Goal: Information Seeking & Learning: Learn about a topic

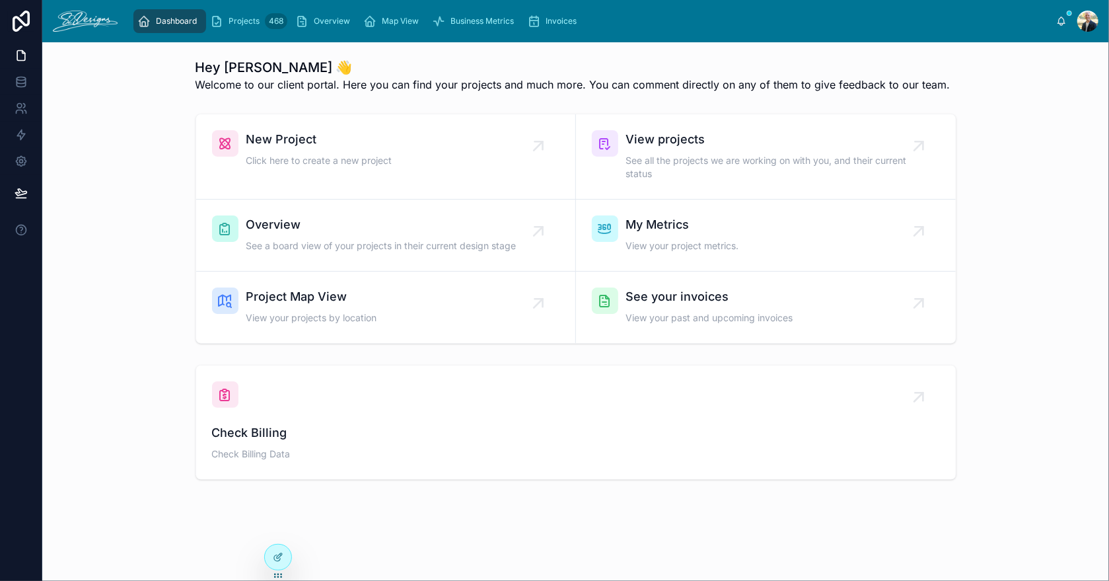
click at [254, 16] on span "Projects" at bounding box center [244, 21] width 31 height 11
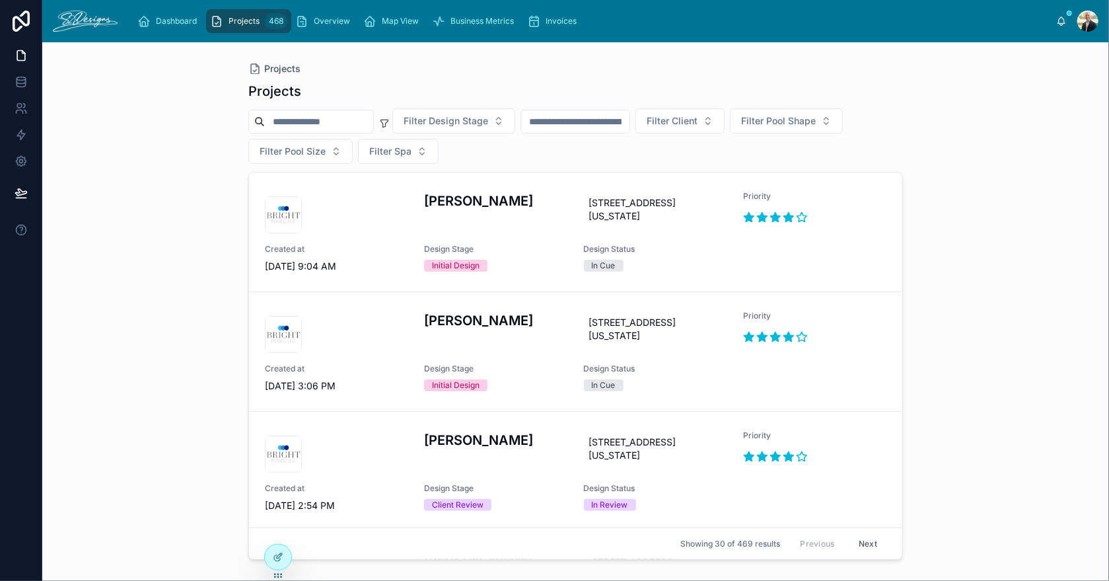
click at [330, 24] on span "Overview" at bounding box center [332, 21] width 36 height 11
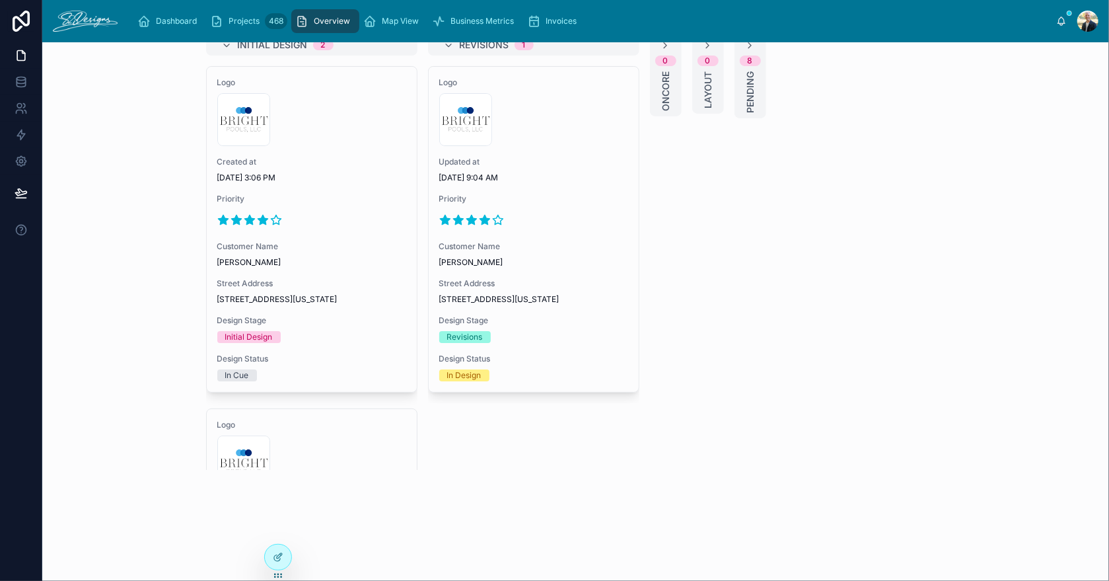
click at [364, 230] on div at bounding box center [311, 219] width 189 height 21
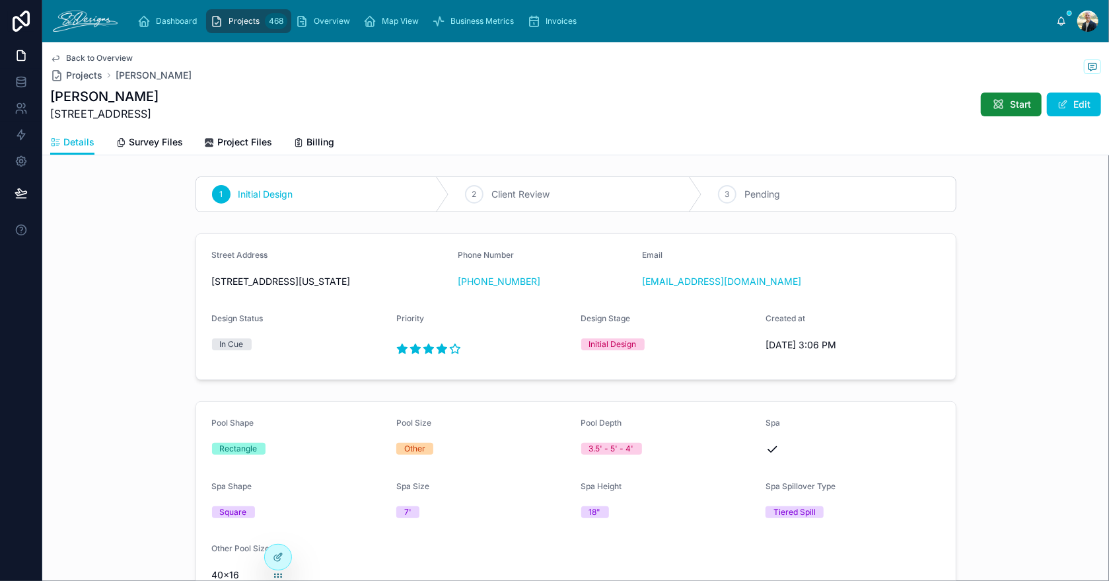
click at [1021, 108] on span "Start" at bounding box center [1020, 104] width 21 height 13
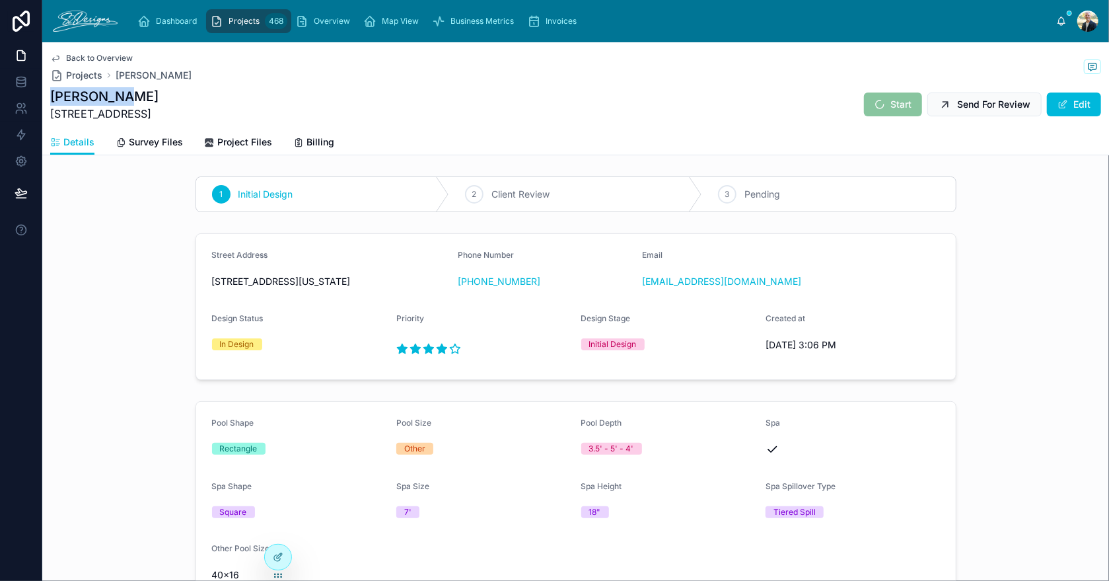
drag, startPoint x: 53, startPoint y: 98, endPoint x: 134, endPoint y: 96, distance: 81.3
click at [134, 96] on div "[PERSON_NAME] [STREET_ADDRESS] Start Send For Review Edit" at bounding box center [575, 104] width 1051 height 34
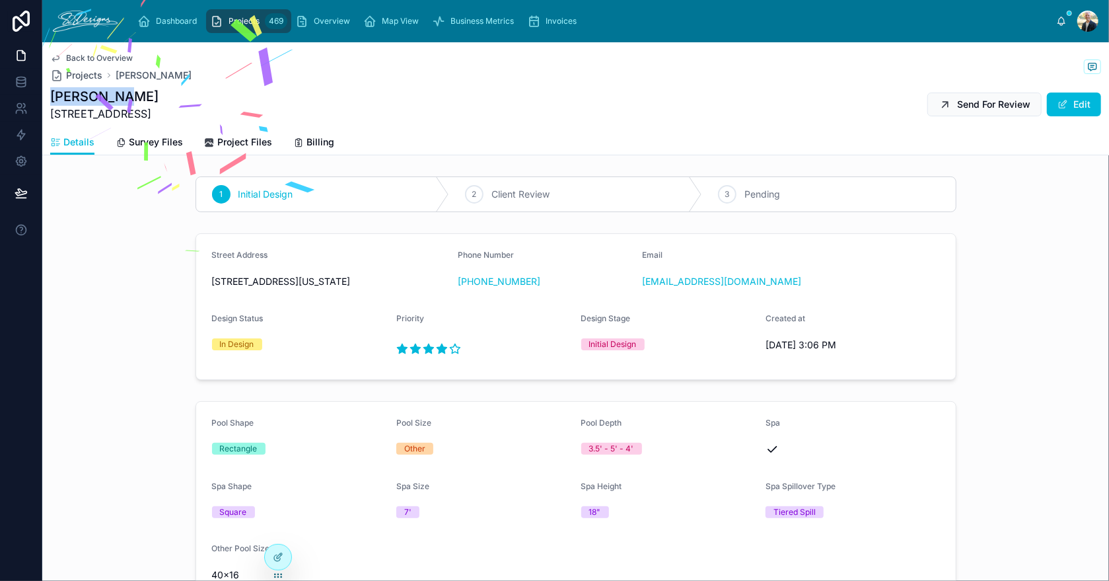
copy h1 "[PERSON_NAME]"
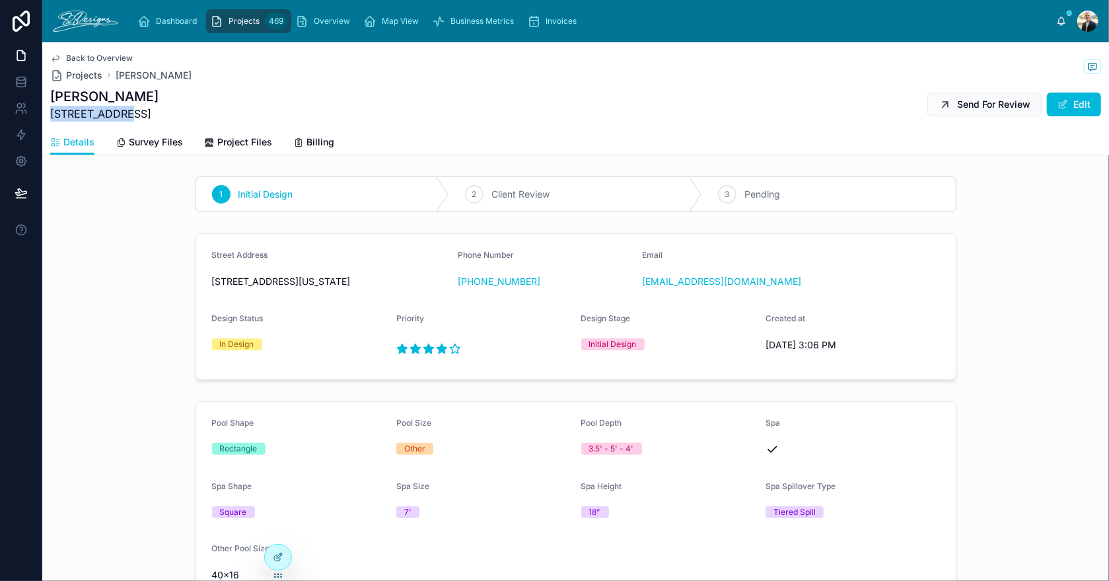
drag, startPoint x: 49, startPoint y: 116, endPoint x: 130, endPoint y: 112, distance: 80.7
click at [130, 112] on div "Back to Overview Projects [PERSON_NAME] [PERSON_NAME] [STREET_ADDRESS] Send For…" at bounding box center [575, 98] width 1067 height 113
copy span "[STREET_ADDRESS]"
drag, startPoint x: 782, startPoint y: 287, endPoint x: 638, endPoint y: 293, distance: 144.8
click at [643, 292] on div "Email [EMAIL_ADDRESS][DOMAIN_NAME]" at bounding box center [730, 271] width 174 height 42
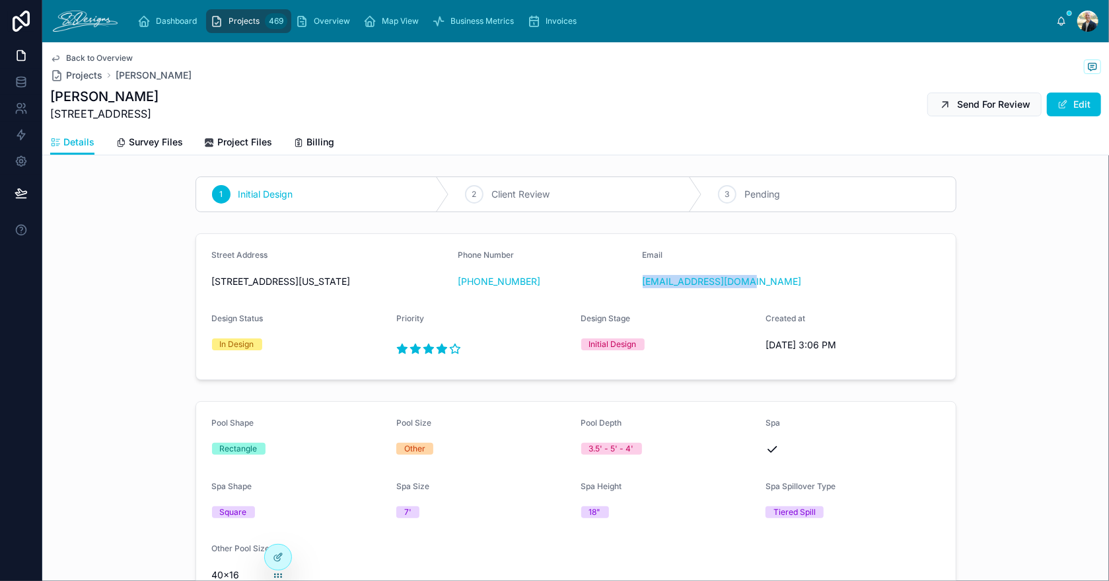
copy link "[EMAIL_ADDRESS][DOMAIN_NAME]"
drag, startPoint x: 532, startPoint y: 287, endPoint x: 464, endPoint y: 294, distance: 68.4
click at [464, 292] on div "Phone Number [PHONE_NUMBER]" at bounding box center [545, 271] width 174 height 42
copy link "[PHONE_NUMBER]"
drag, startPoint x: 53, startPoint y: 98, endPoint x: 120, endPoint y: 100, distance: 67.4
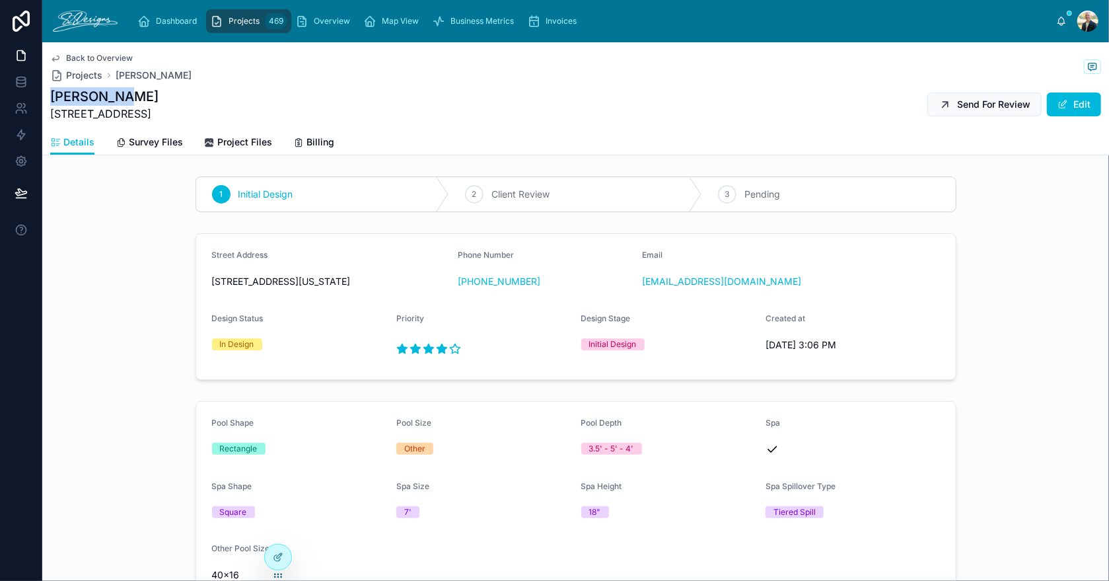
click at [120, 100] on h1 "[PERSON_NAME]" at bounding box center [104, 96] width 108 height 19
copy h1 "[PERSON_NAME]"
click at [133, 137] on span "Survey Files" at bounding box center [156, 141] width 54 height 13
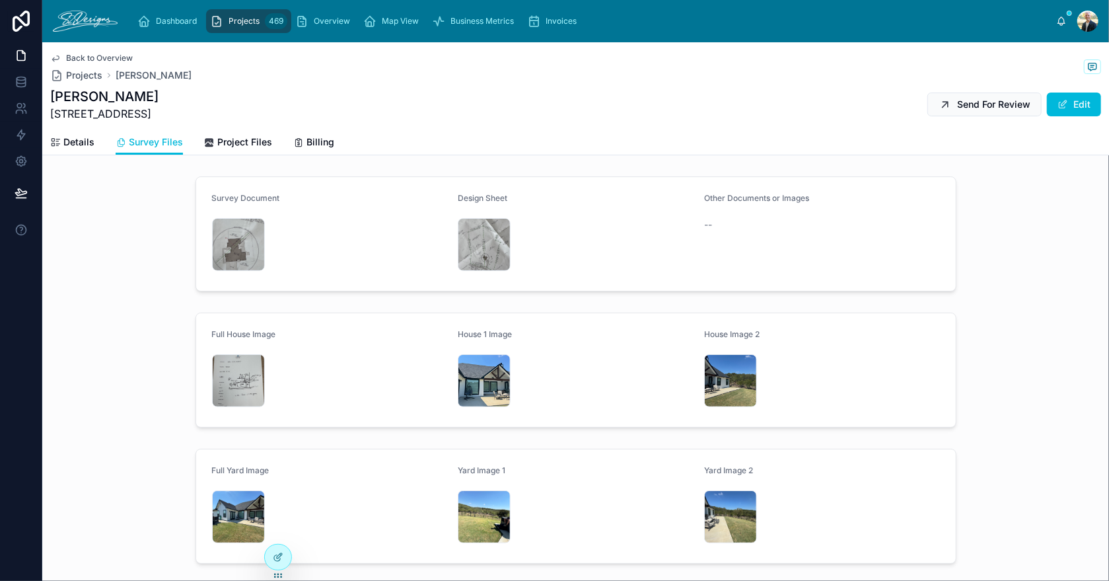
click at [0, 0] on div at bounding box center [0, 0] width 0 height 0
click at [0, 0] on icon at bounding box center [0, 0] width 0 height 0
click at [478, 373] on div "IMG_3560 .jpeg" at bounding box center [484, 380] width 53 height 53
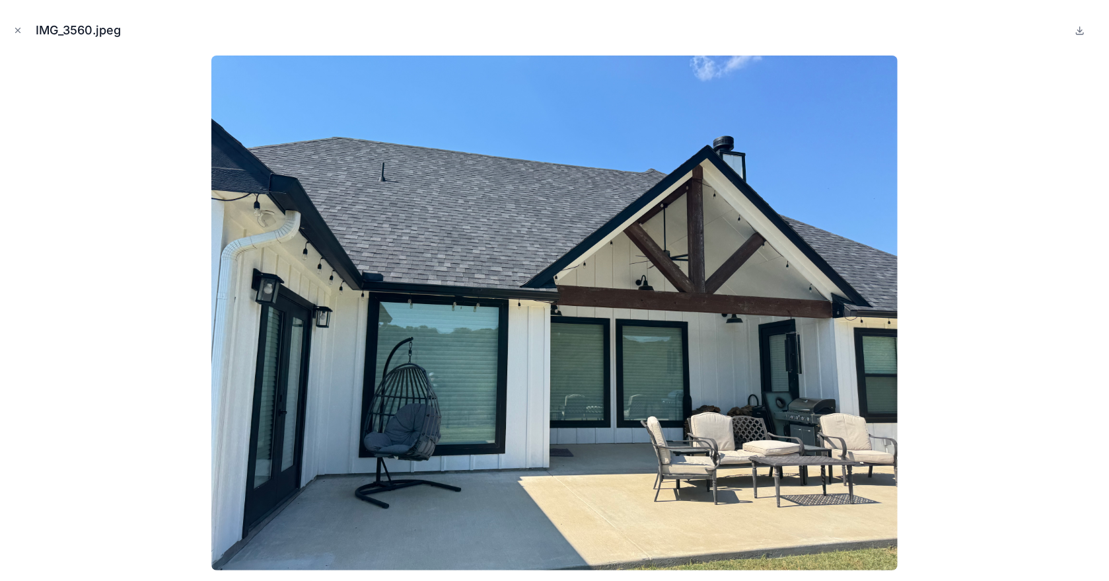
click at [22, 33] on icon "Close modal" at bounding box center [17, 30] width 9 height 9
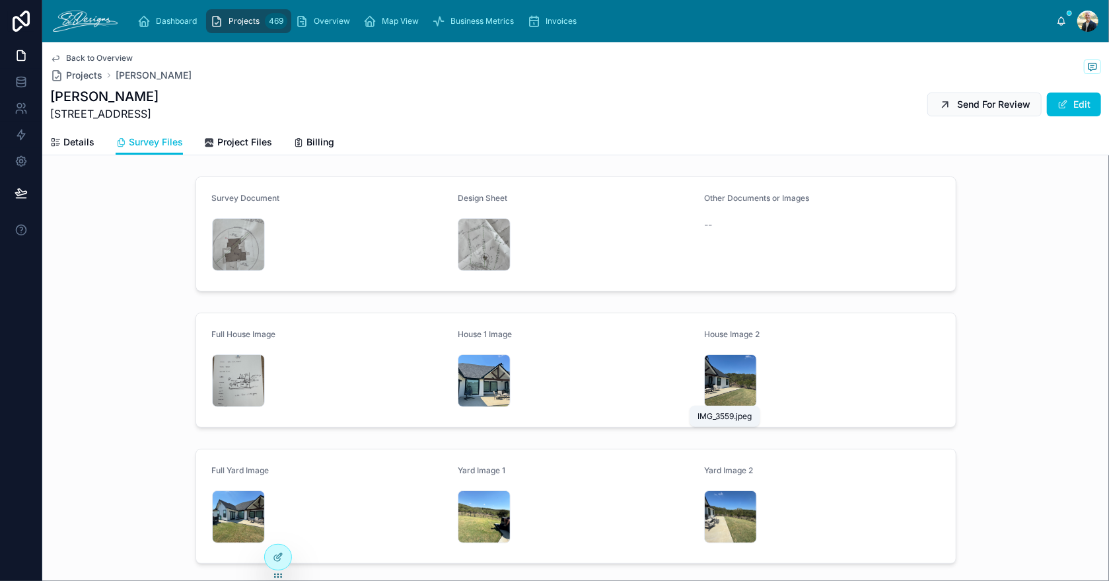
click at [0, 0] on span "IMG_3559" at bounding box center [0, 0] width 0 height 0
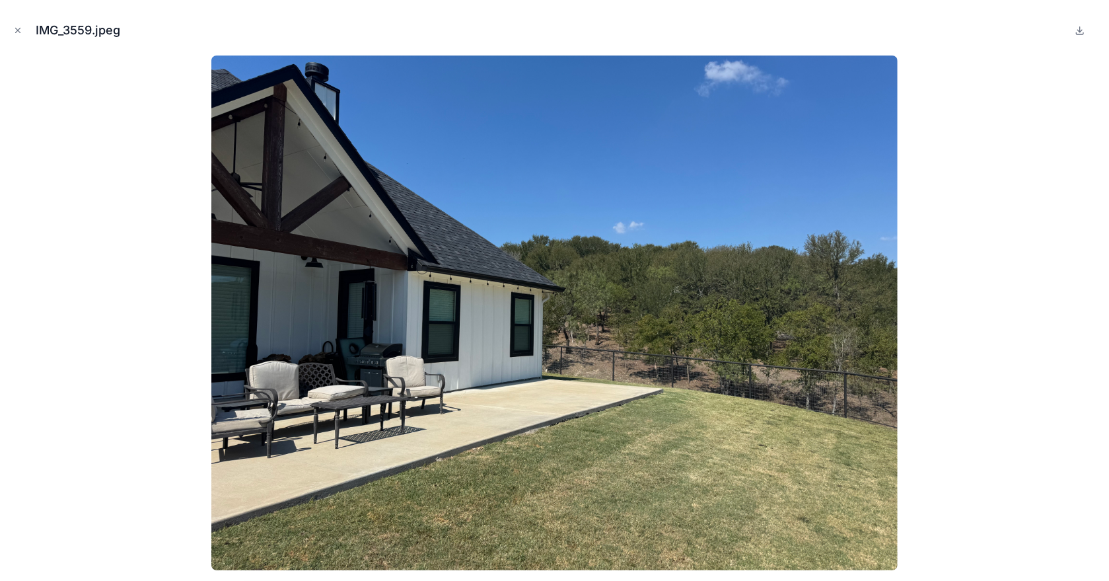
click at [17, 30] on icon "Close modal" at bounding box center [18, 30] width 5 height 5
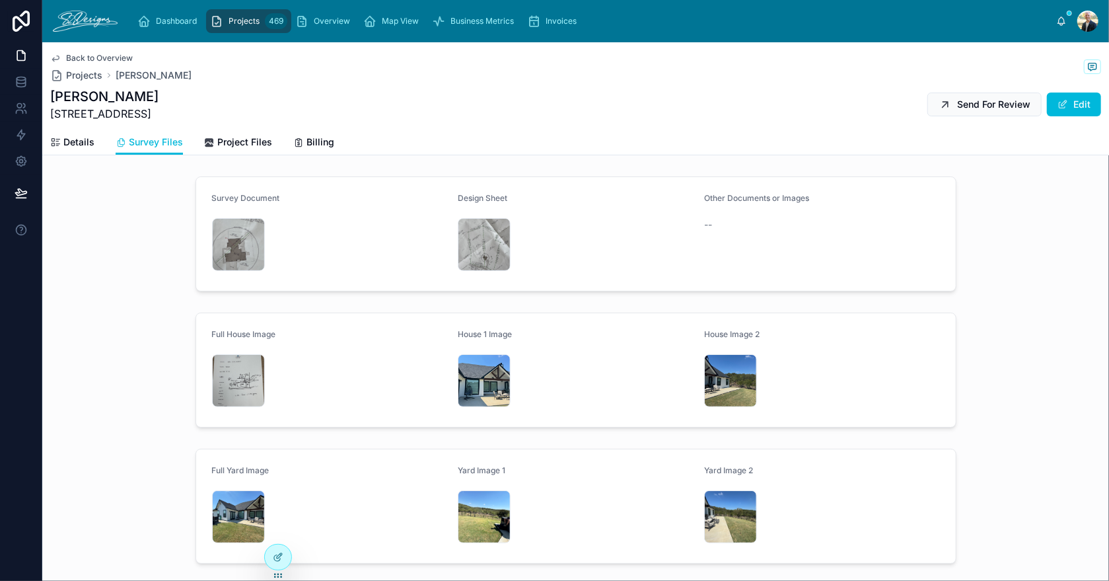
click at [213, 519] on div "IMG_3561 .jpeg" at bounding box center [238, 516] width 53 height 53
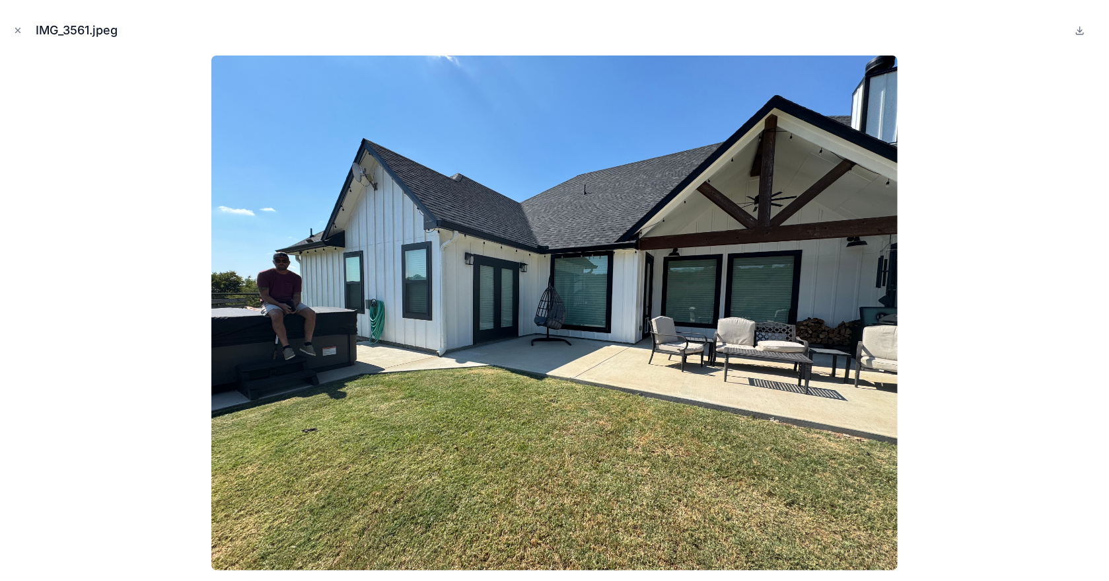
click at [17, 30] on icon "Close modal" at bounding box center [18, 30] width 5 height 5
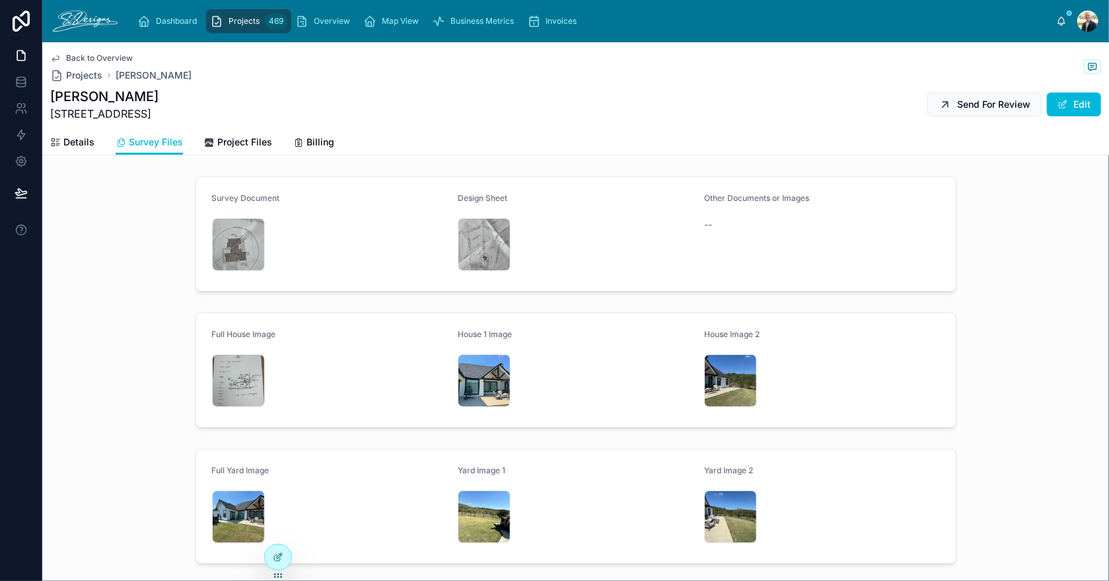
click at [479, 233] on div "IMG_3564 .jpeg" at bounding box center [484, 244] width 53 height 53
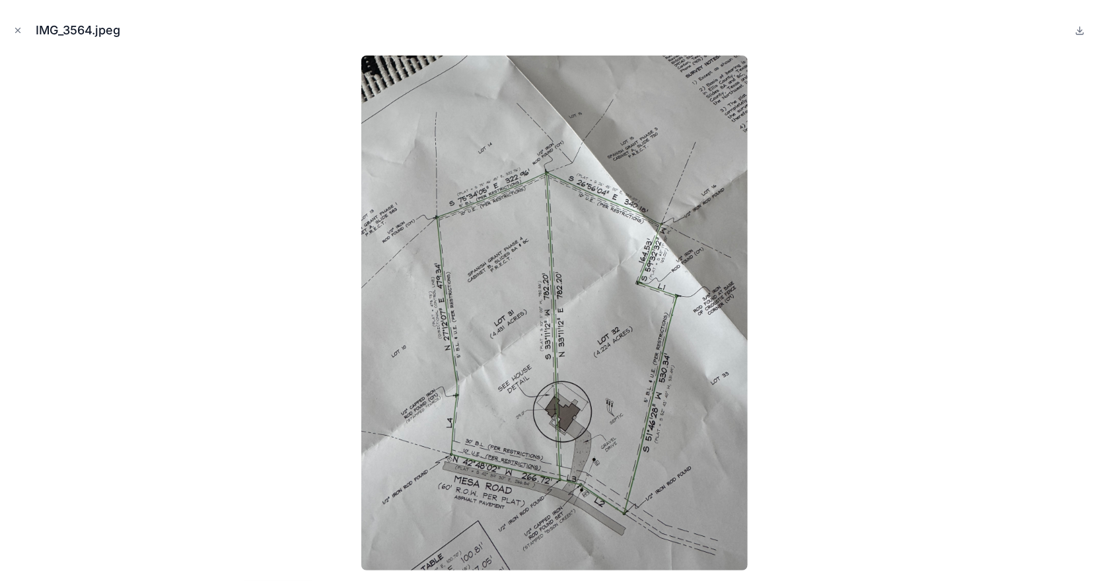
click at [18, 28] on icon "Close modal" at bounding box center [17, 30] width 9 height 9
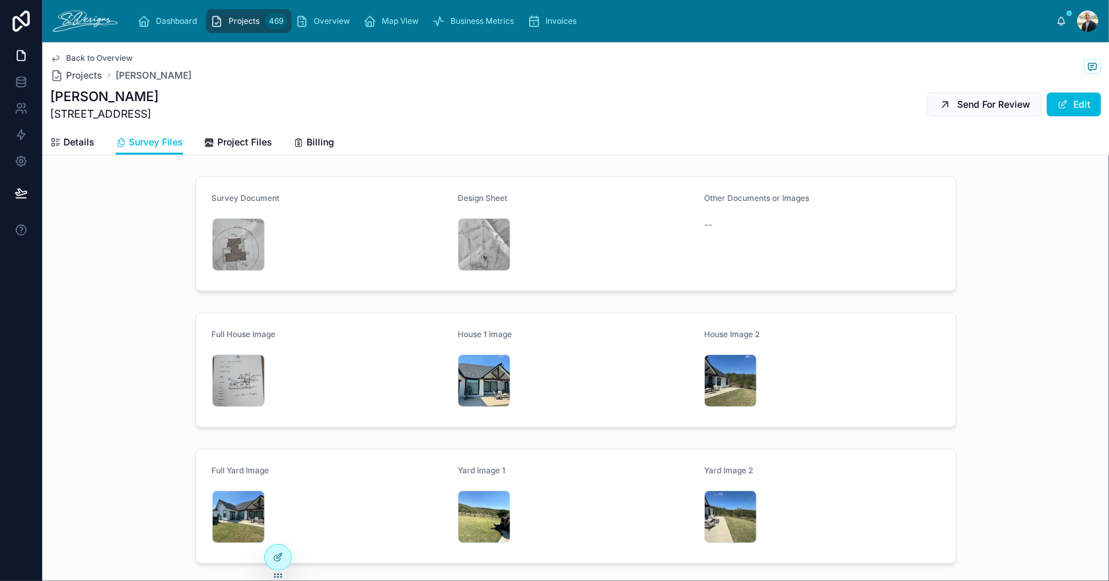
click at [221, 363] on div "IMG_3617 .jpeg" at bounding box center [238, 380] width 53 height 53
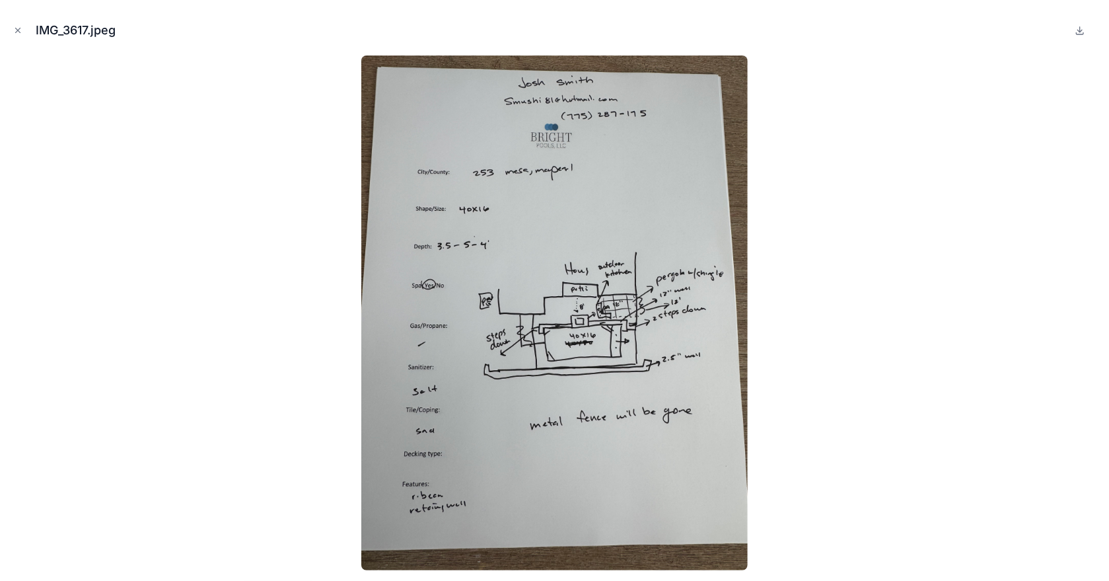
click at [20, 27] on icon "Close modal" at bounding box center [17, 30] width 9 height 9
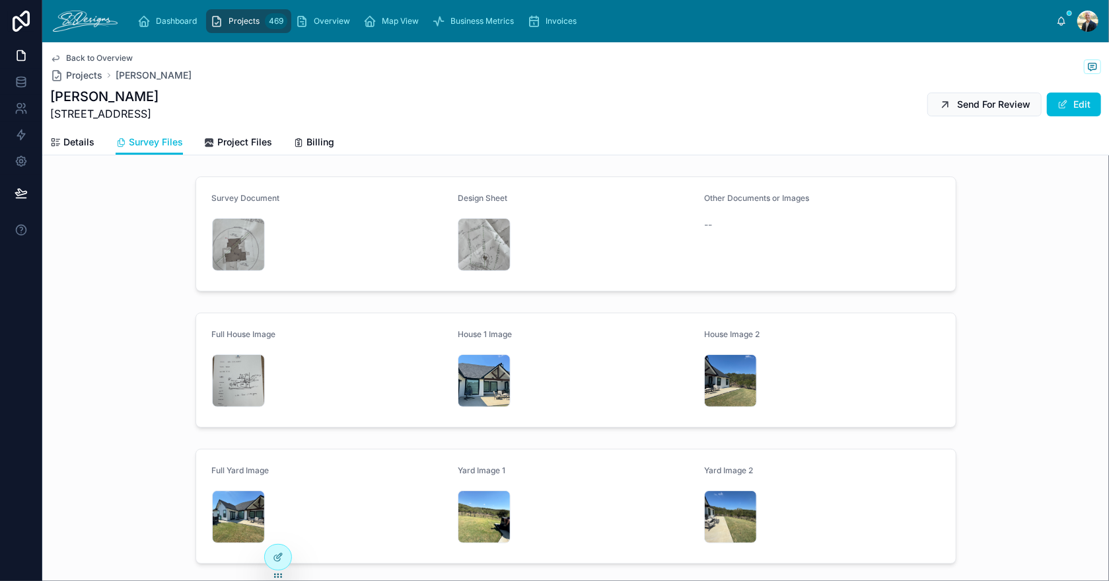
click at [479, 374] on div "IMG_3560 .jpeg" at bounding box center [484, 380] width 53 height 53
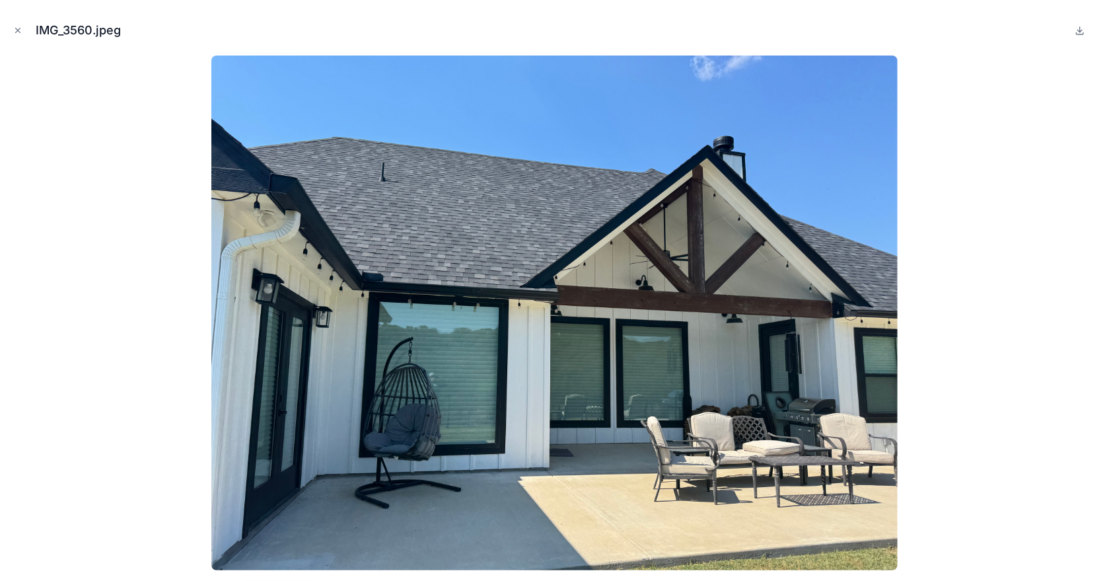
click at [15, 33] on icon "Close modal" at bounding box center [17, 30] width 9 height 9
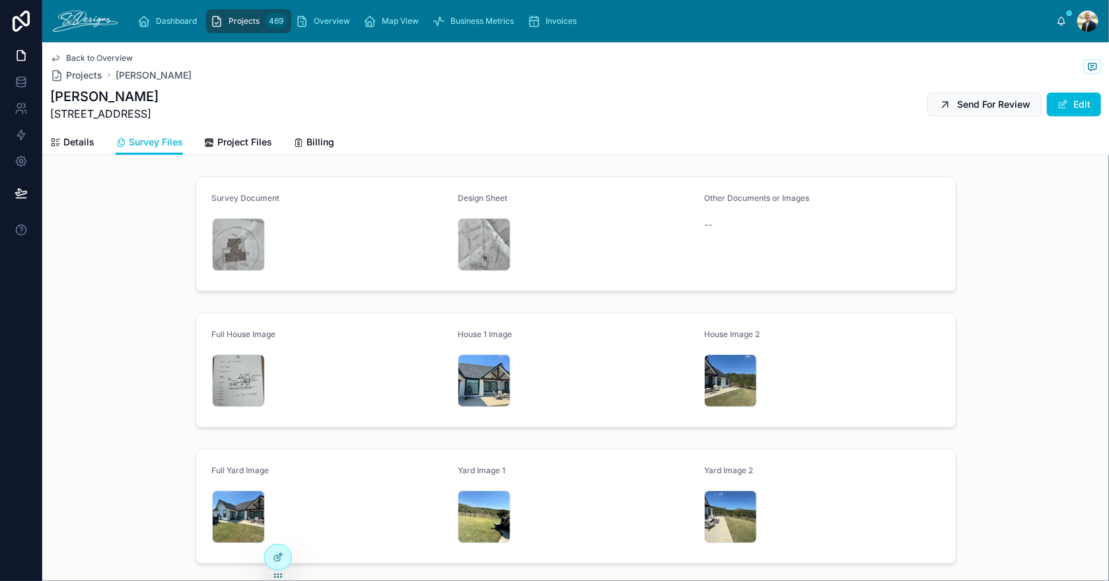
click at [228, 511] on div "IMG_3561 .jpeg" at bounding box center [238, 516] width 53 height 53
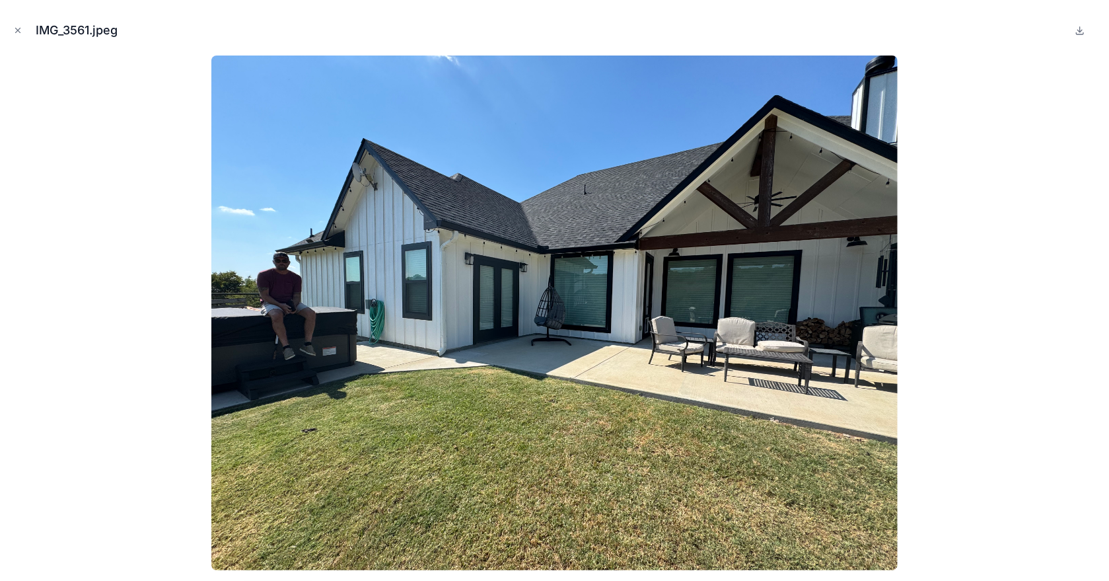
click at [228, 511] on img at bounding box center [554, 313] width 687 height 515
click at [20, 24] on button "Close modal" at bounding box center [18, 30] width 15 height 15
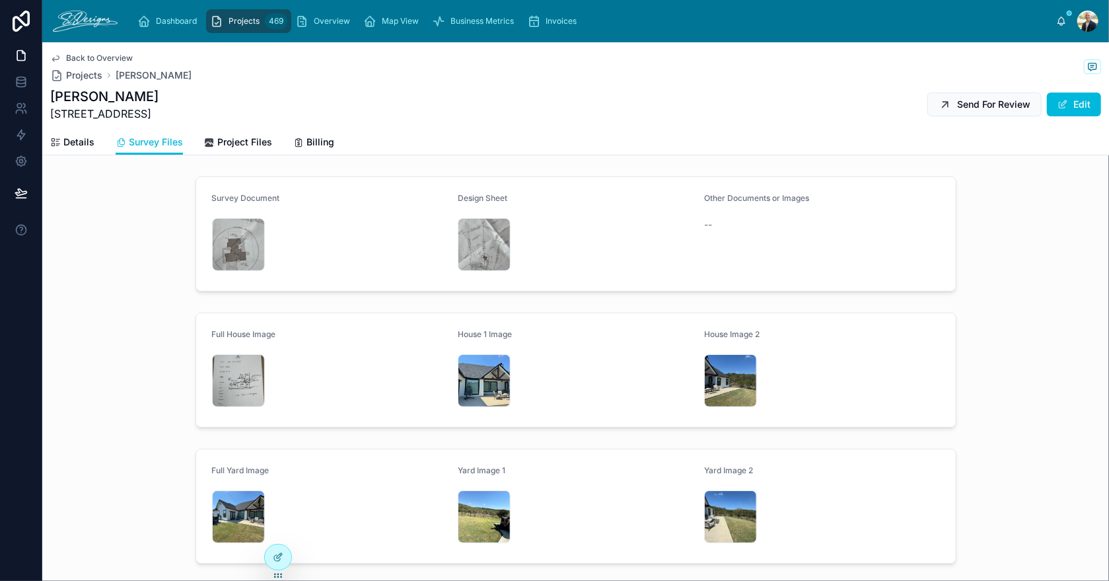
click at [712, 373] on div "IMG_3559 .jpeg" at bounding box center [730, 380] width 53 height 53
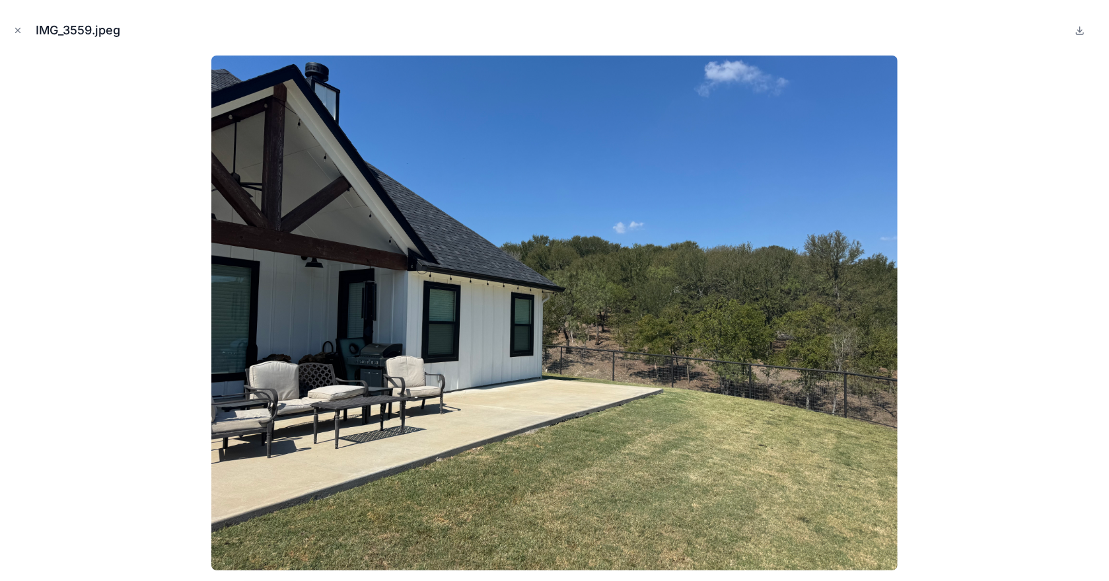
click at [17, 28] on icon "Close modal" at bounding box center [17, 30] width 9 height 9
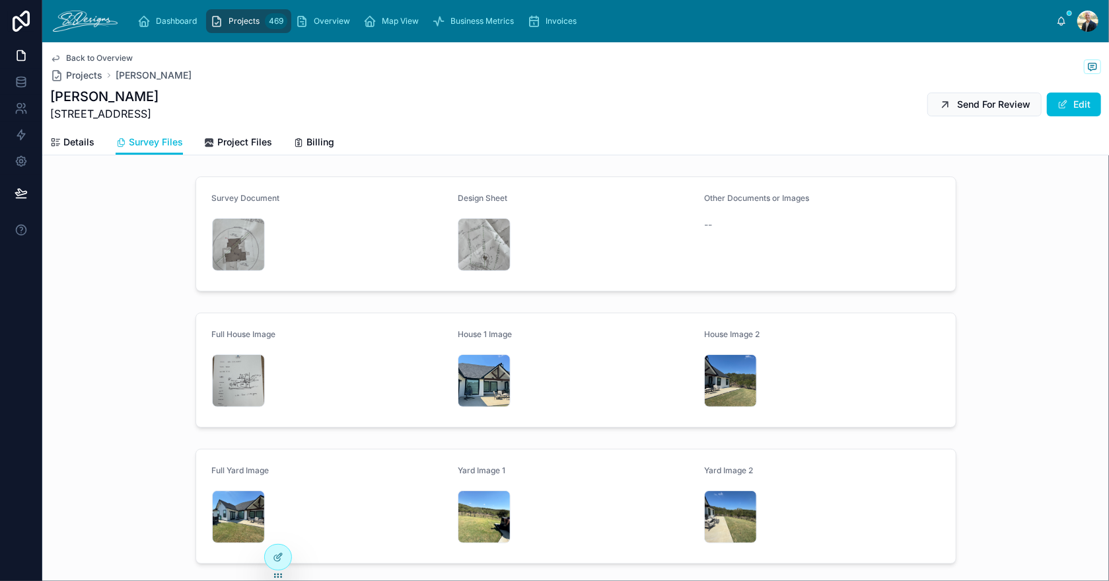
click at [221, 377] on div "IMG_3617 .jpeg" at bounding box center [238, 380] width 53 height 53
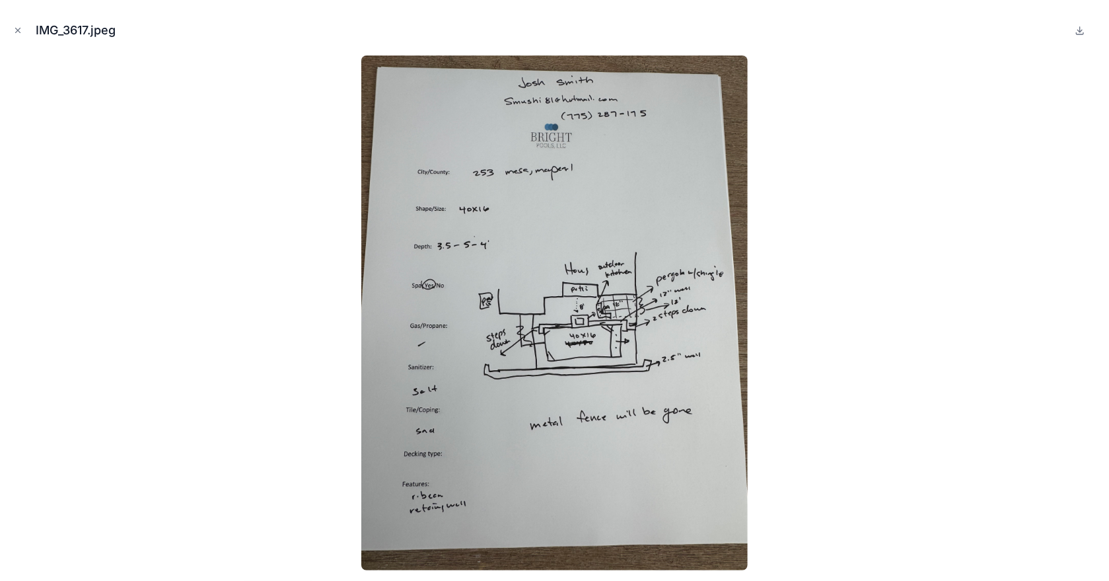
click at [19, 29] on icon "Close modal" at bounding box center [18, 30] width 5 height 5
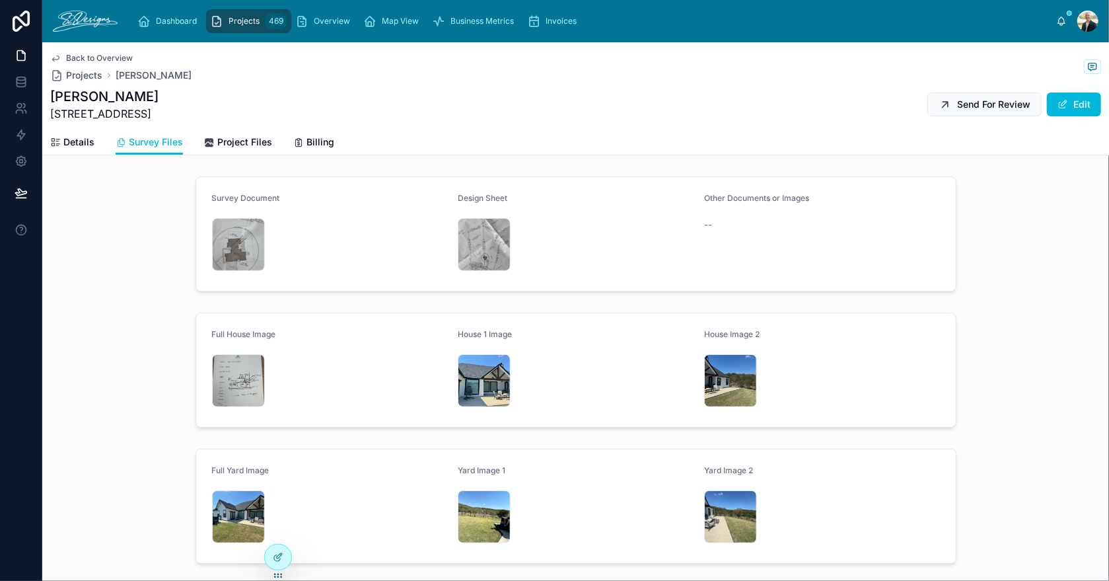
click at [720, 389] on div "IMG_3559 .jpeg" at bounding box center [730, 380] width 53 height 53
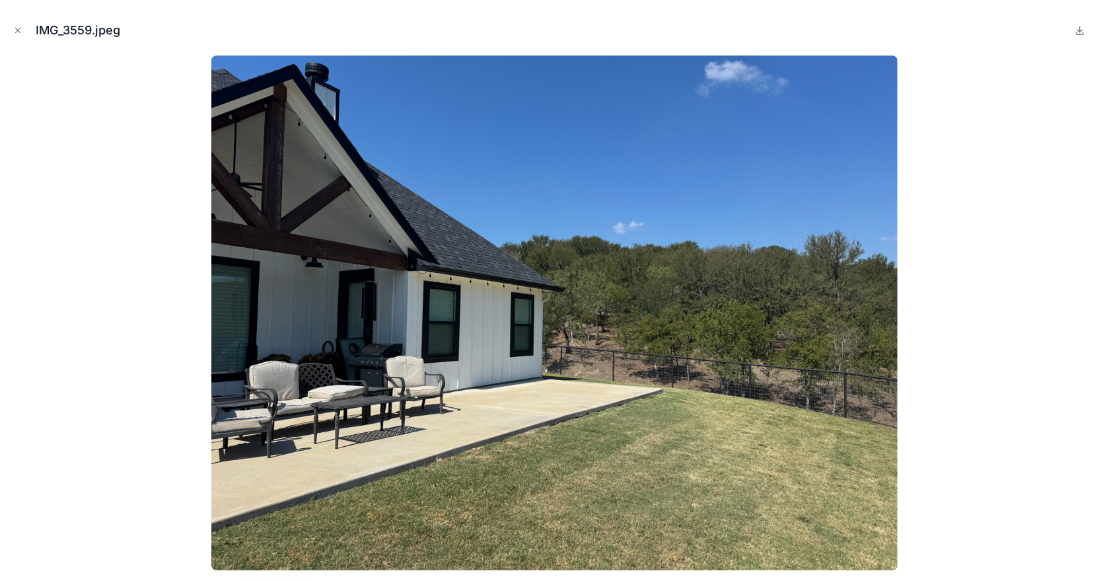
click at [16, 27] on icon "Close modal" at bounding box center [17, 30] width 9 height 9
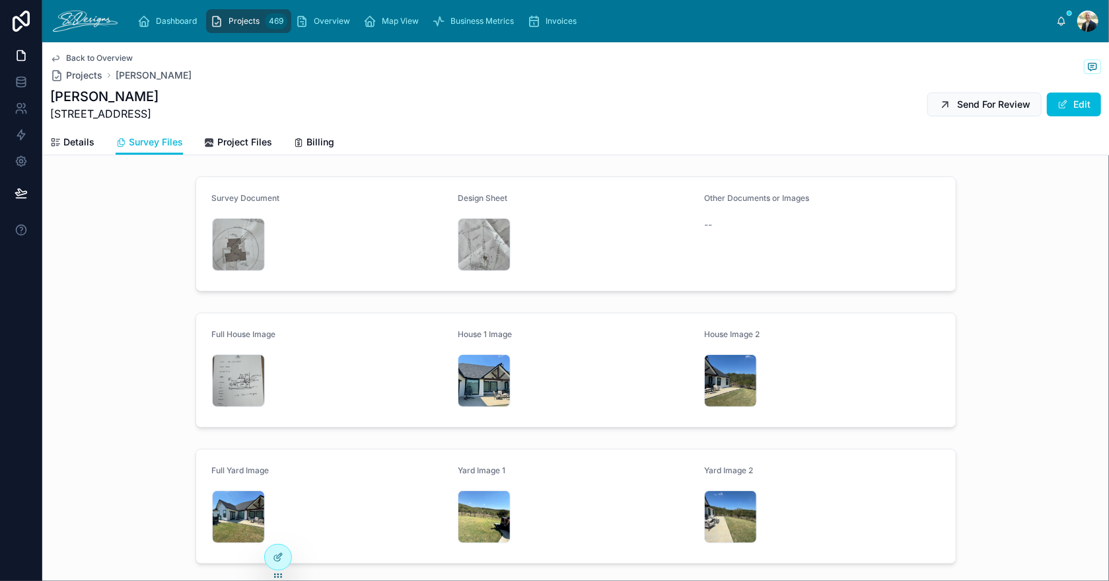
click at [87, 145] on span "Details" at bounding box center [78, 141] width 31 height 13
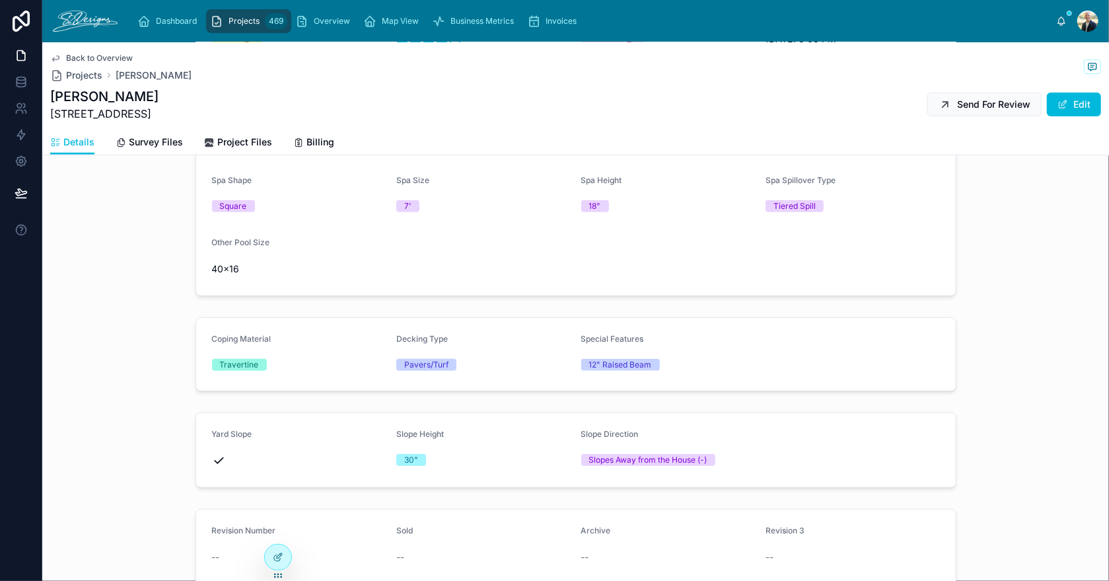
scroll to position [66, 0]
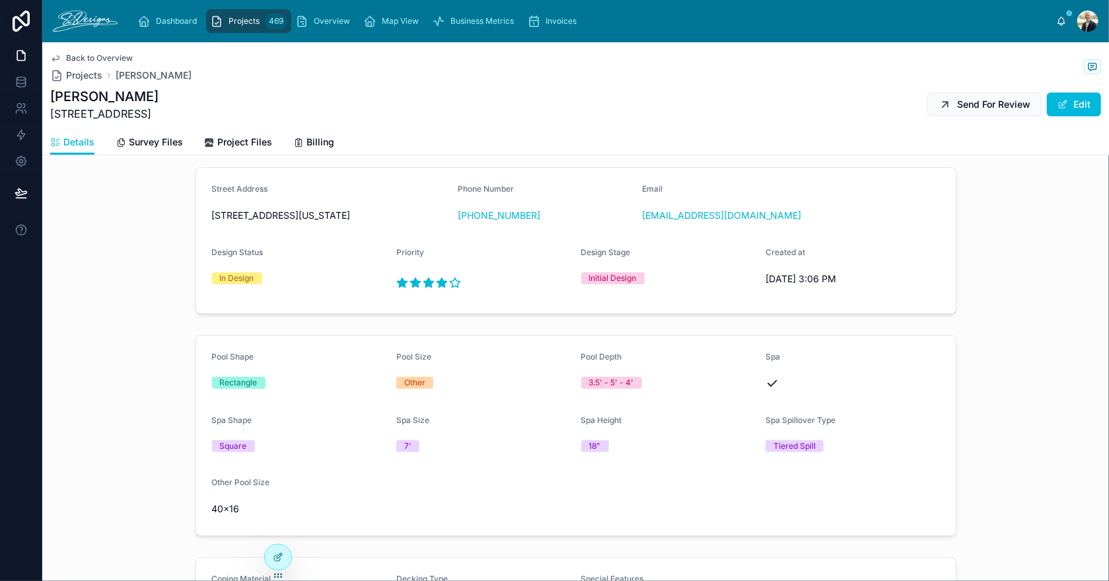
click at [147, 135] on span "Survey Files" at bounding box center [156, 141] width 54 height 13
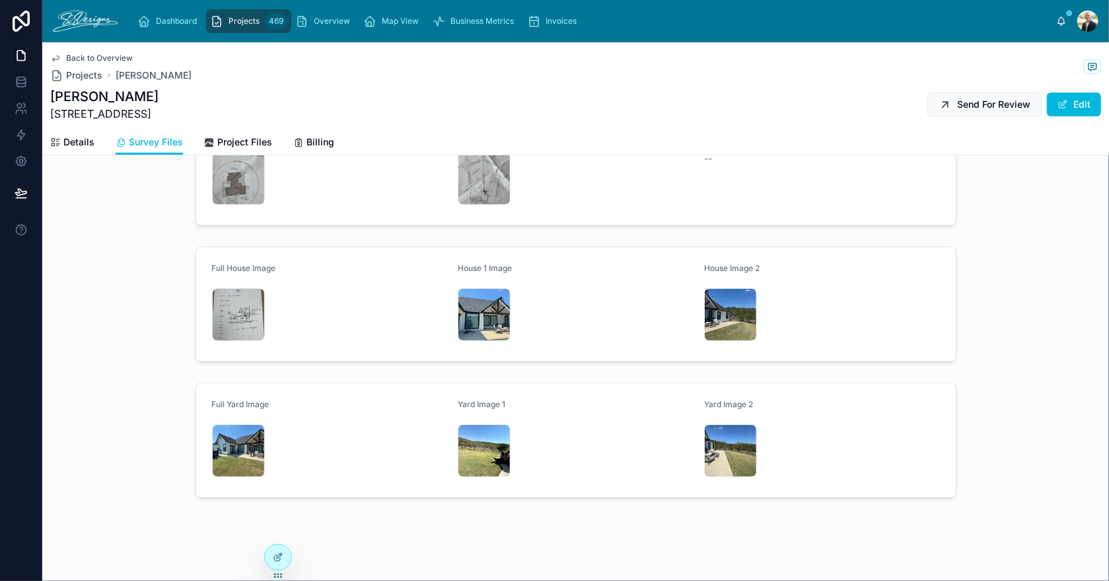
click at [221, 320] on div "IMG_3617 .jpeg" at bounding box center [238, 314] width 53 height 53
